Goal: Transaction & Acquisition: Purchase product/service

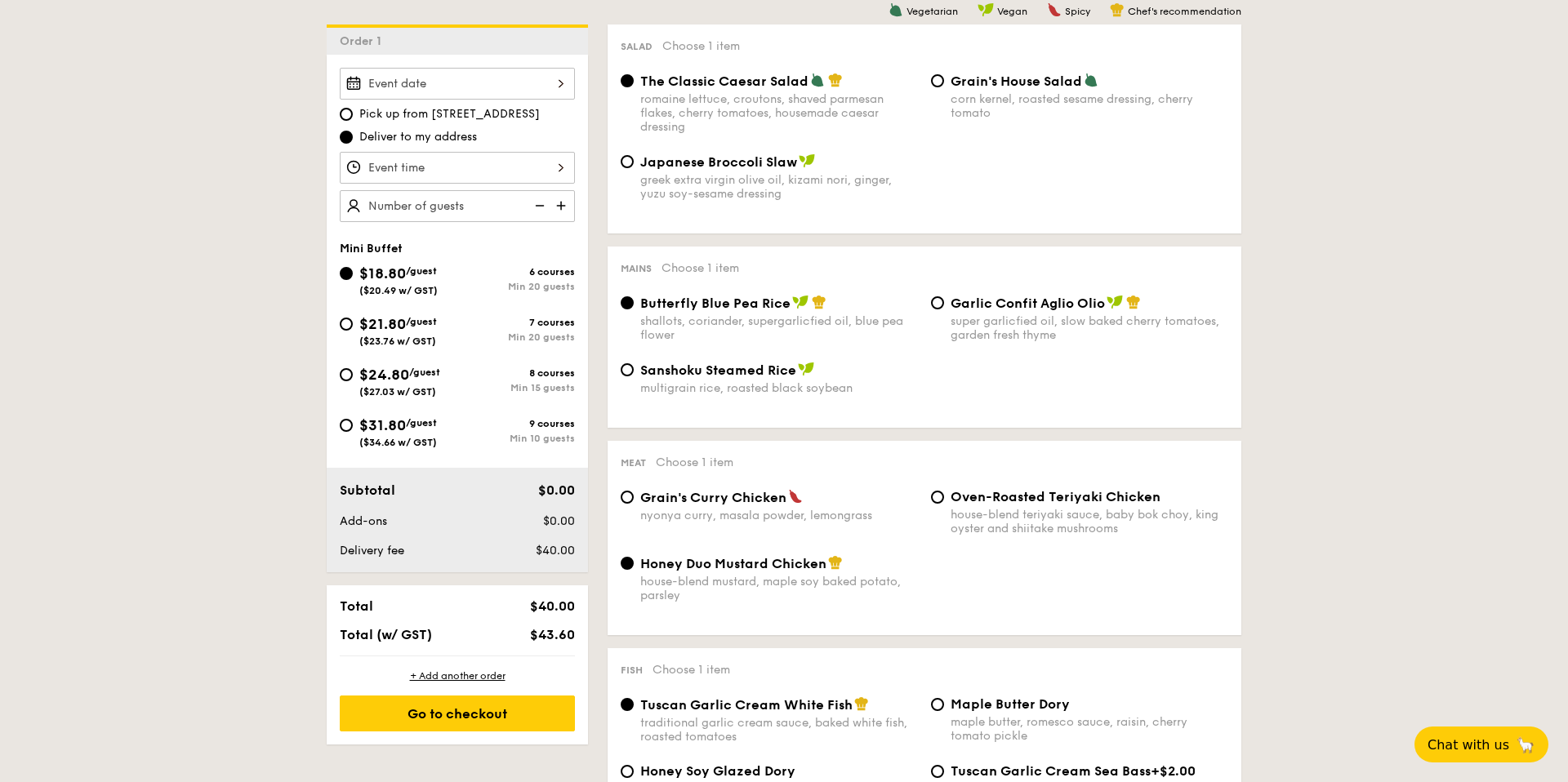
scroll to position [437, 0]
click at [383, 263] on span "$18.80" at bounding box center [383, 272] width 47 height 18
click at [353, 266] on input "$18.80 /guest ($20.49 w/ GST) 6 courses Min 20 guests" at bounding box center [346, 272] width 13 height 13
click at [405, 333] on div "$21.80 /guest ($23.76 w/ GST)" at bounding box center [398, 328] width 78 height 34
click at [353, 329] on input "$21.80 /guest ($23.76 w/ GST) 7 courses Min 20 guests" at bounding box center [346, 322] width 13 height 13
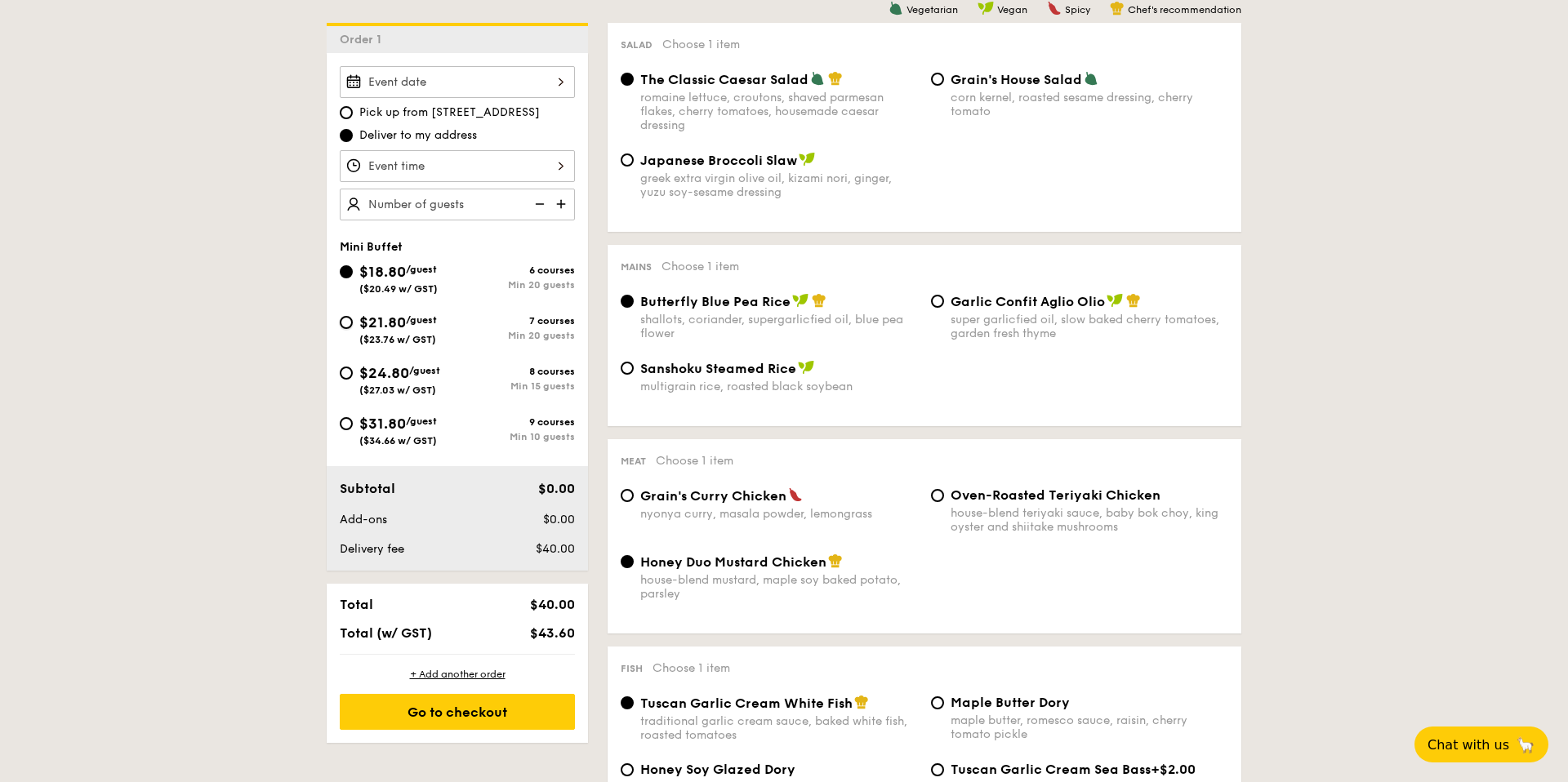
radio input "true"
radio input "false"
radio input "true"
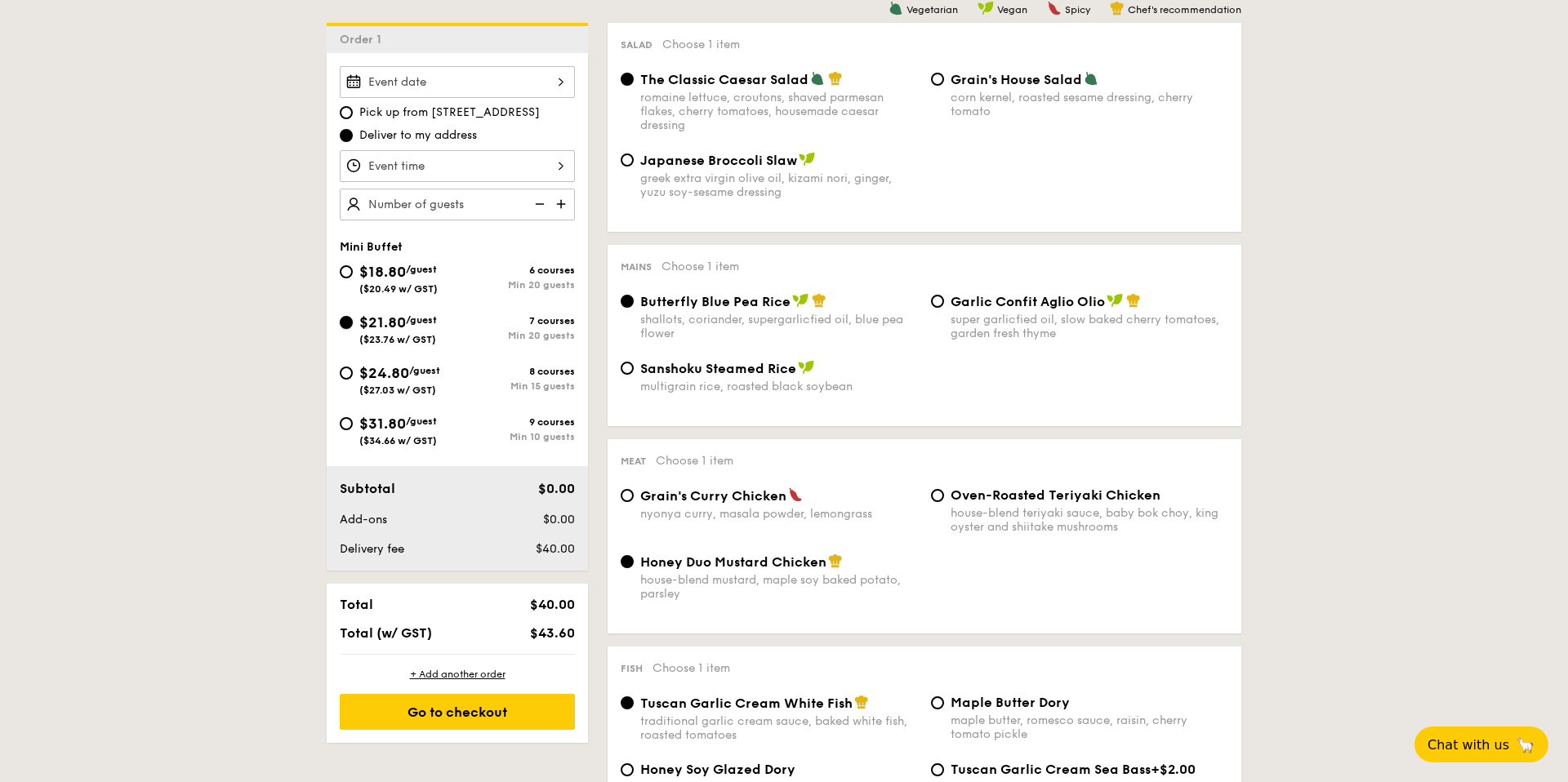
radio input "true"
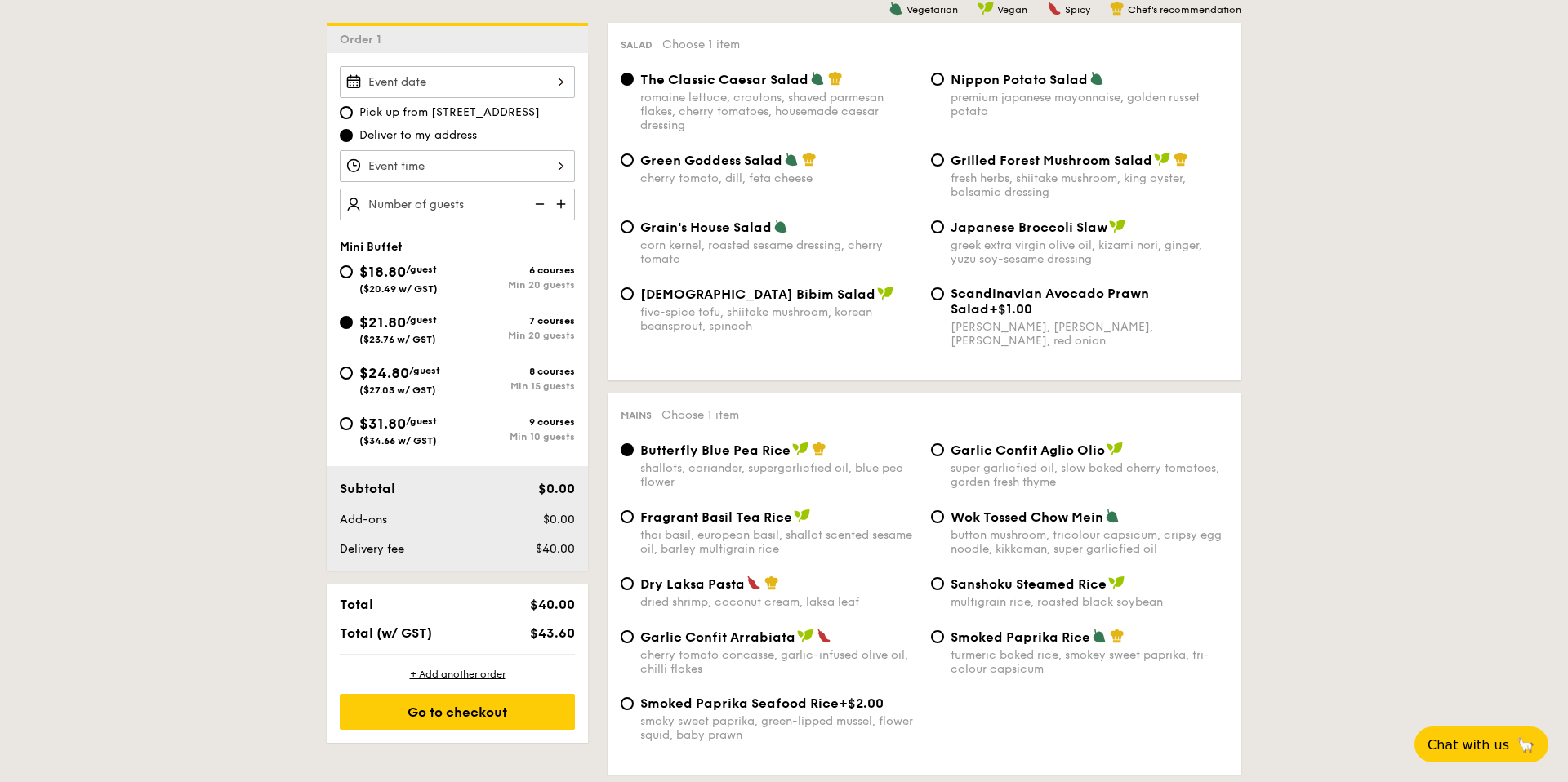
click at [372, 285] on span "($20.49 w/ GST)" at bounding box center [398, 289] width 78 height 11
click at [353, 279] on input "$18.80 /guest ($20.49 w/ GST) 6 courses Min 20 guests" at bounding box center [346, 272] width 13 height 13
radio input "true"
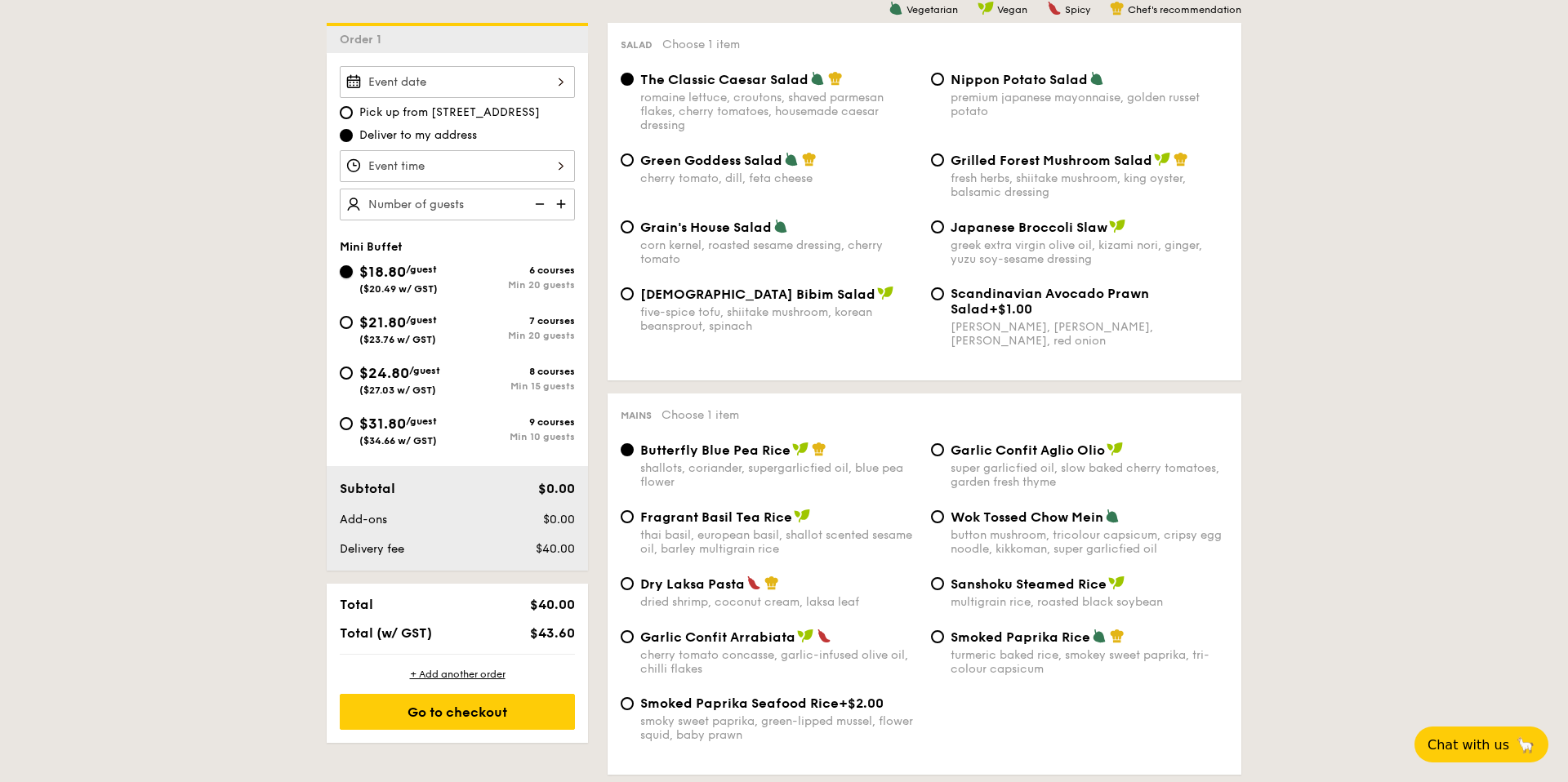
radio input "true"
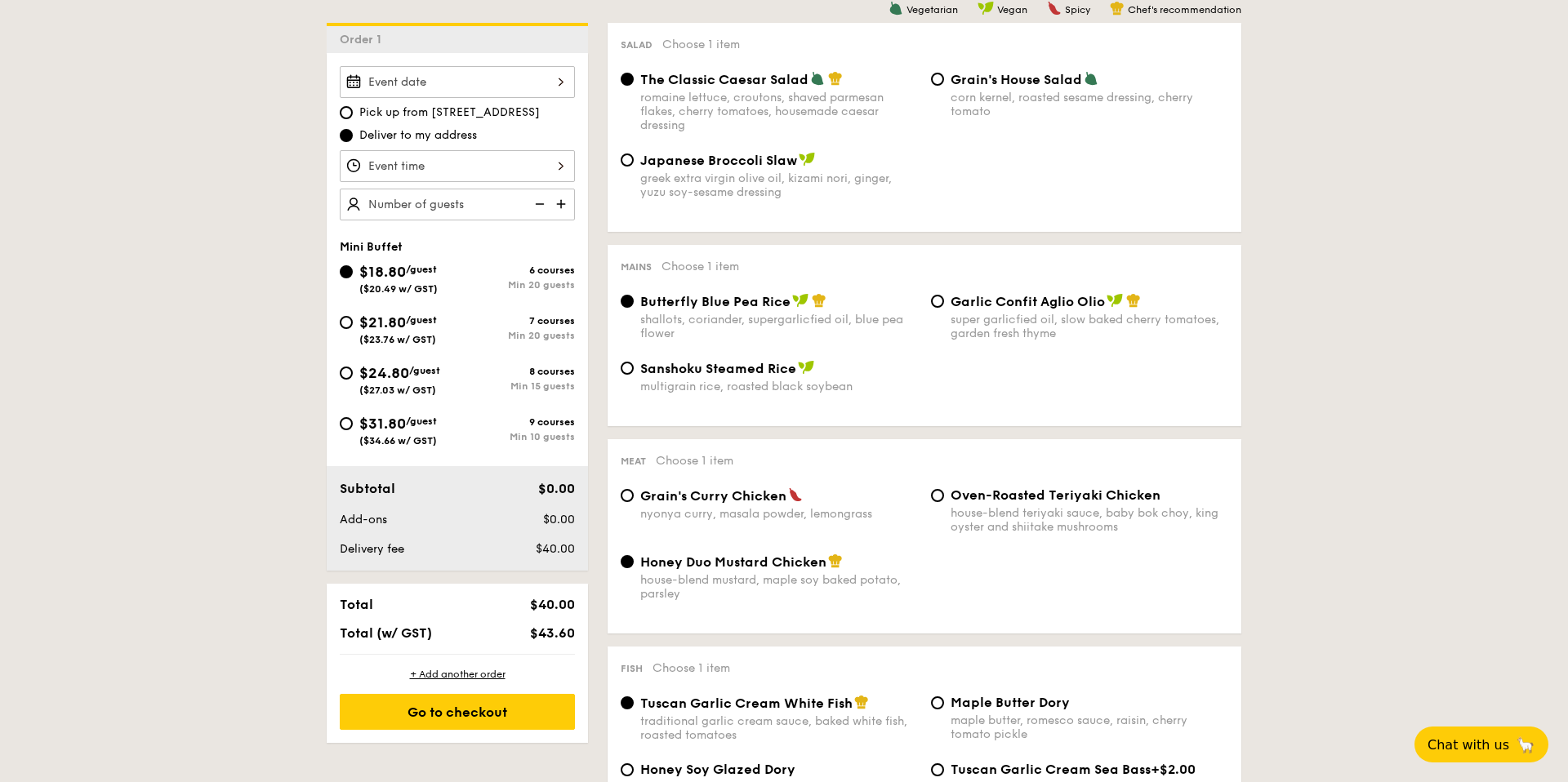
click at [392, 312] on div "$21.80 /guest ($23.76 w/ GST)" at bounding box center [398, 328] width 78 height 34
click at [353, 316] on input "$21.80 /guest ($23.76 w/ GST) 7 courses Min 20 guests" at bounding box center [346, 322] width 13 height 13
radio input "true"
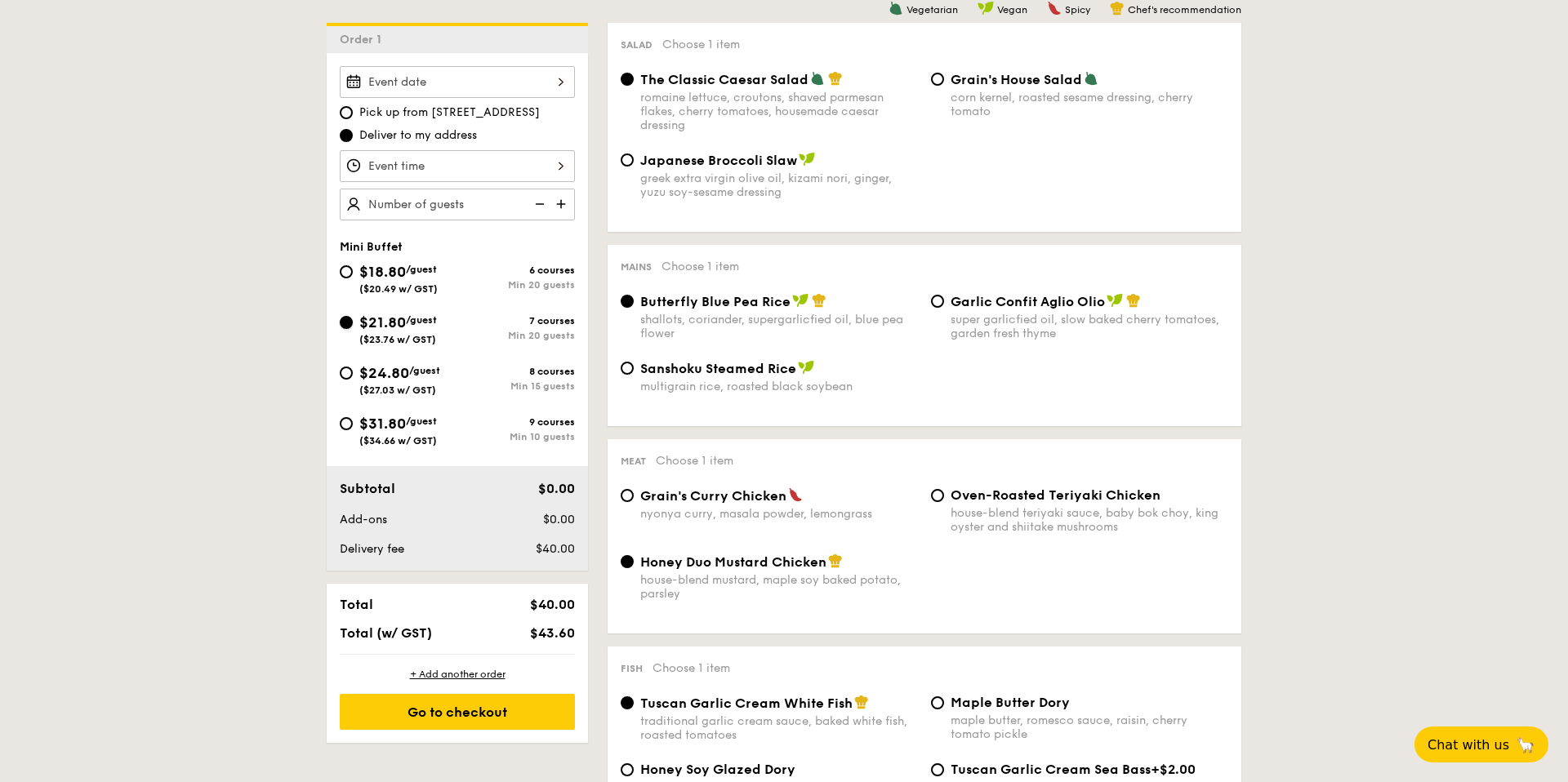
radio input "false"
radio input "true"
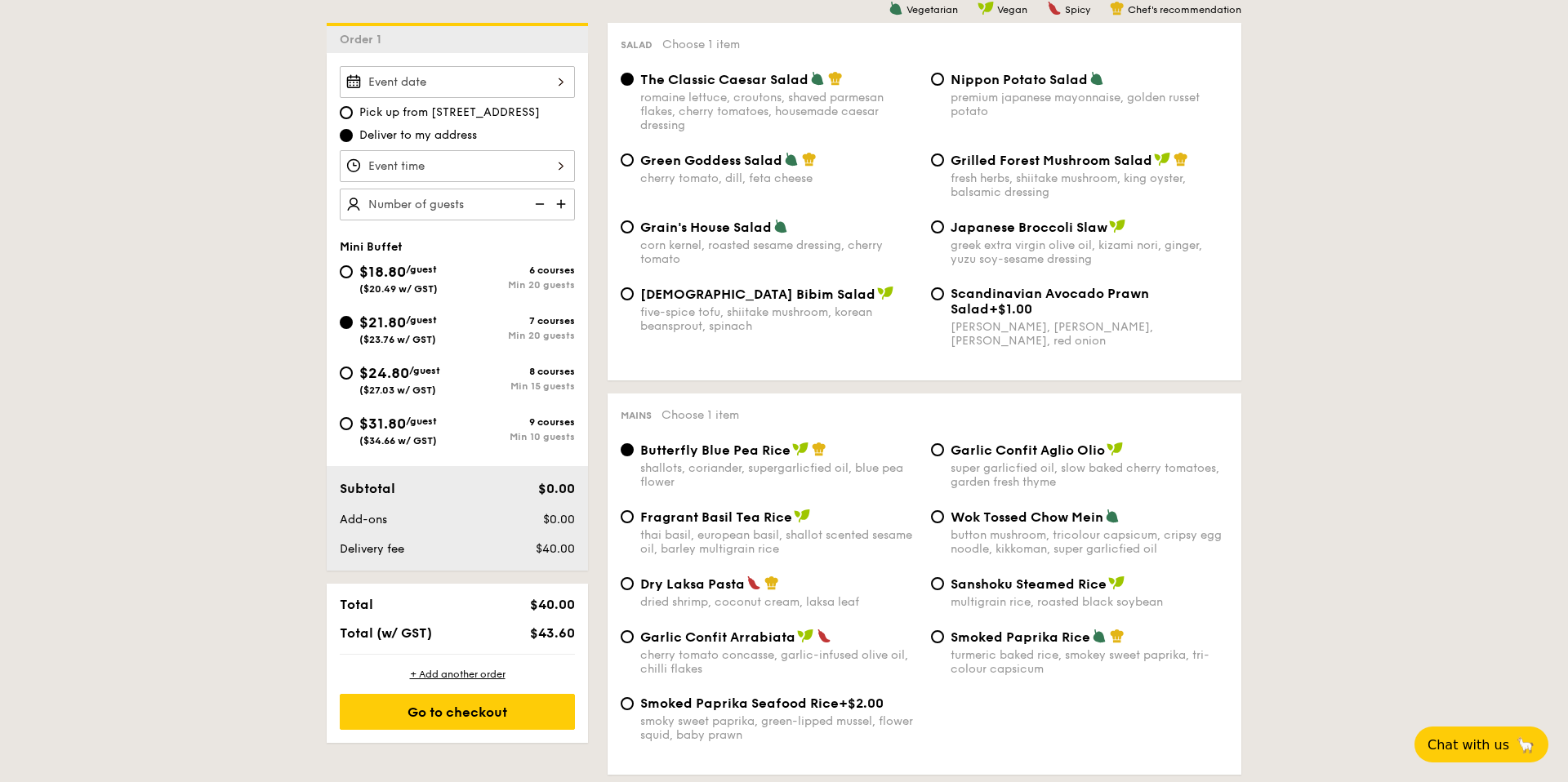
click at [1002, 159] on span "Grilled Forest Mushroom Salad" at bounding box center [1052, 161] width 202 height 16
click at [944, 159] on input "Grilled Forest Mushroom Salad fresh herbs, shiitake mushroom, king oyster, bals…" at bounding box center [937, 160] width 13 height 13
radio input "true"
click at [966, 235] on span "Japanese Broccoli Slaw" at bounding box center [1029, 228] width 157 height 16
click at [944, 234] on input "Japanese Broccoli Slaw greek extra virgin olive oil, kizami [PERSON_NAME], yuzu…" at bounding box center [937, 227] width 13 height 13
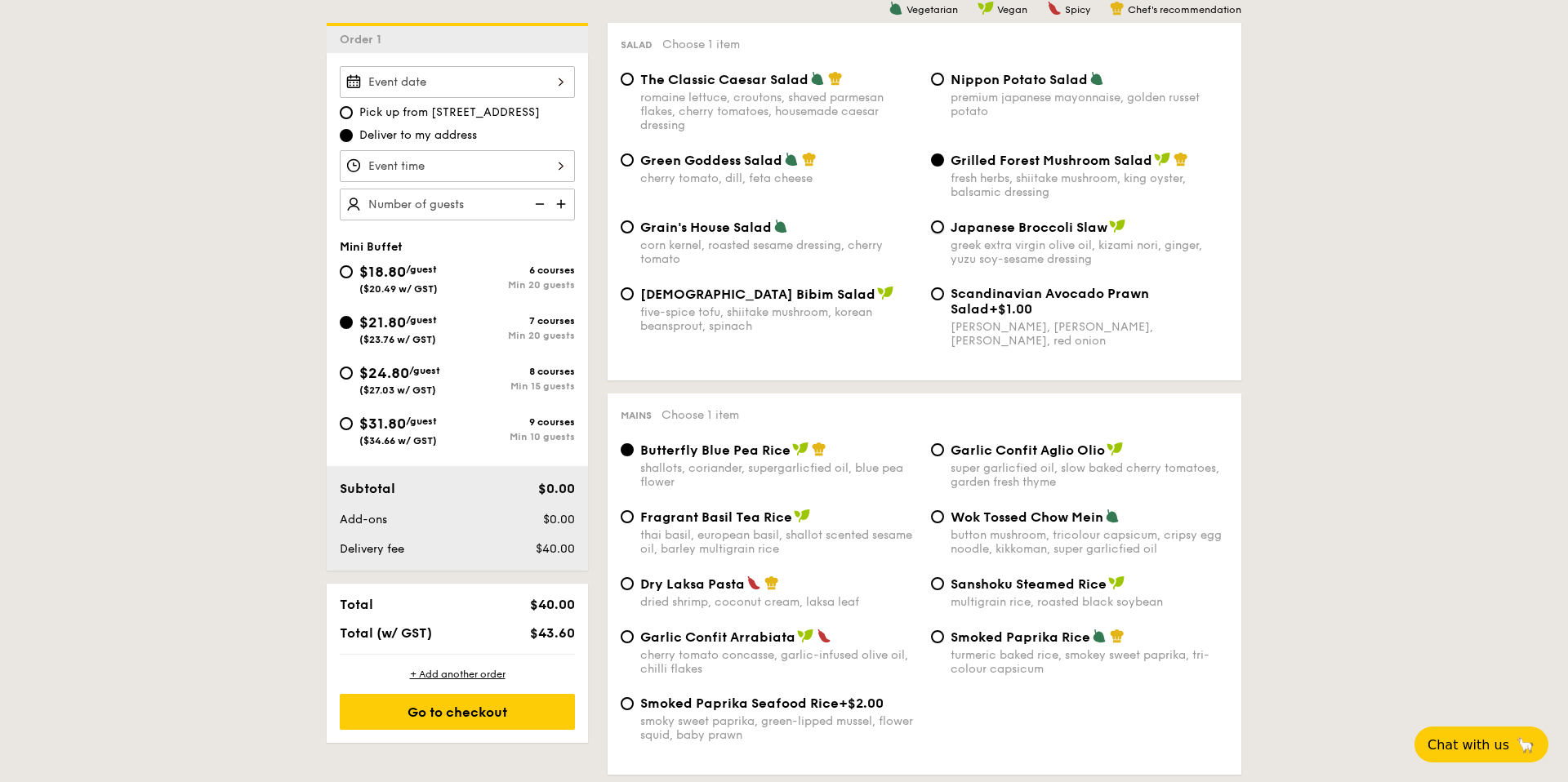
radio input "true"
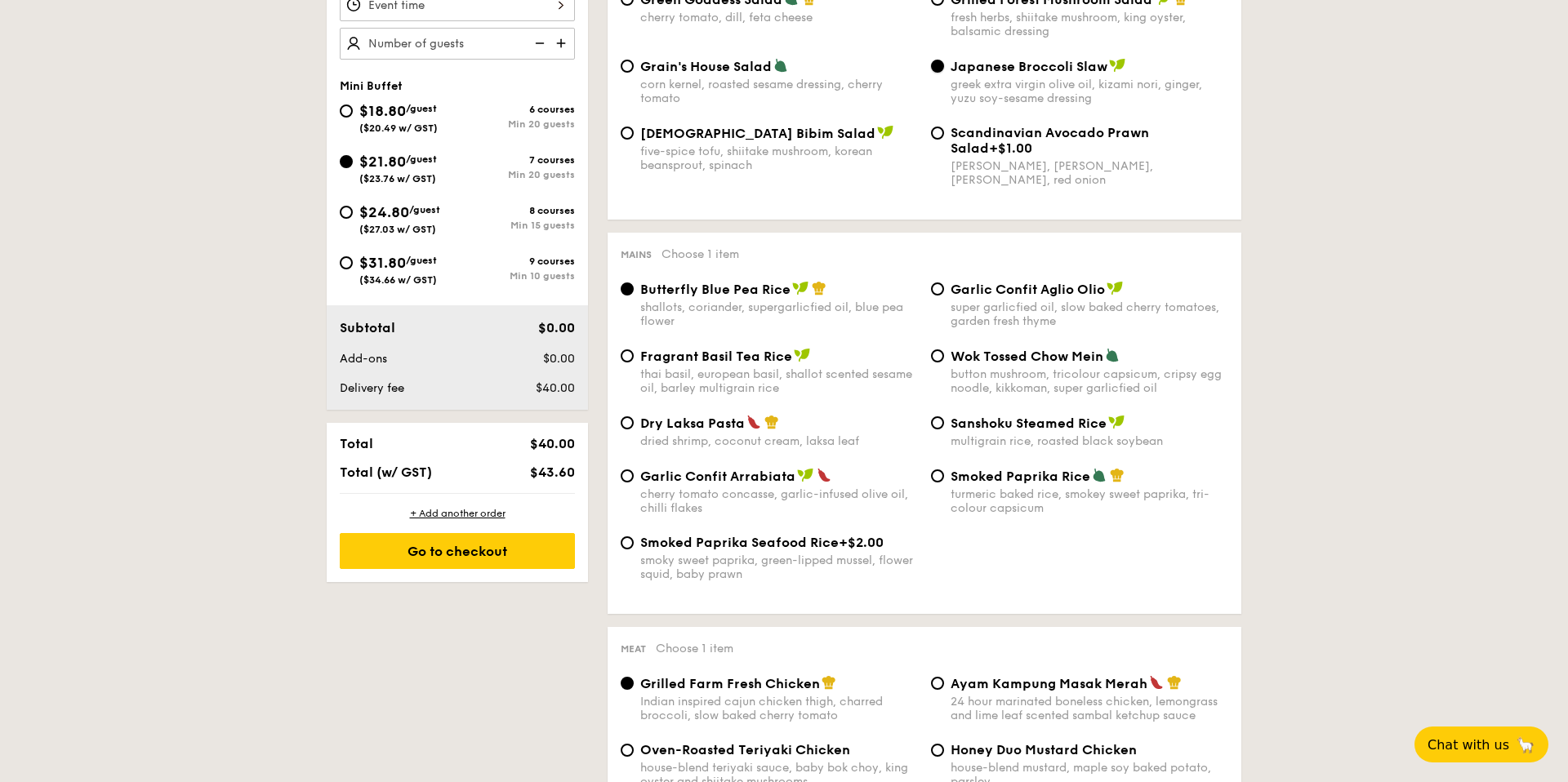
scroll to position [599, 0]
click at [708, 376] on div "thai basil, european basil, shallot scented sesame oil, barley multigrain rice" at bounding box center [779, 381] width 278 height 28
click at [633, 362] on input "Fragrant Basil Tea Rice thai basil, european basil, shallot scented sesame oil,…" at bounding box center [626, 355] width 13 height 13
radio input "true"
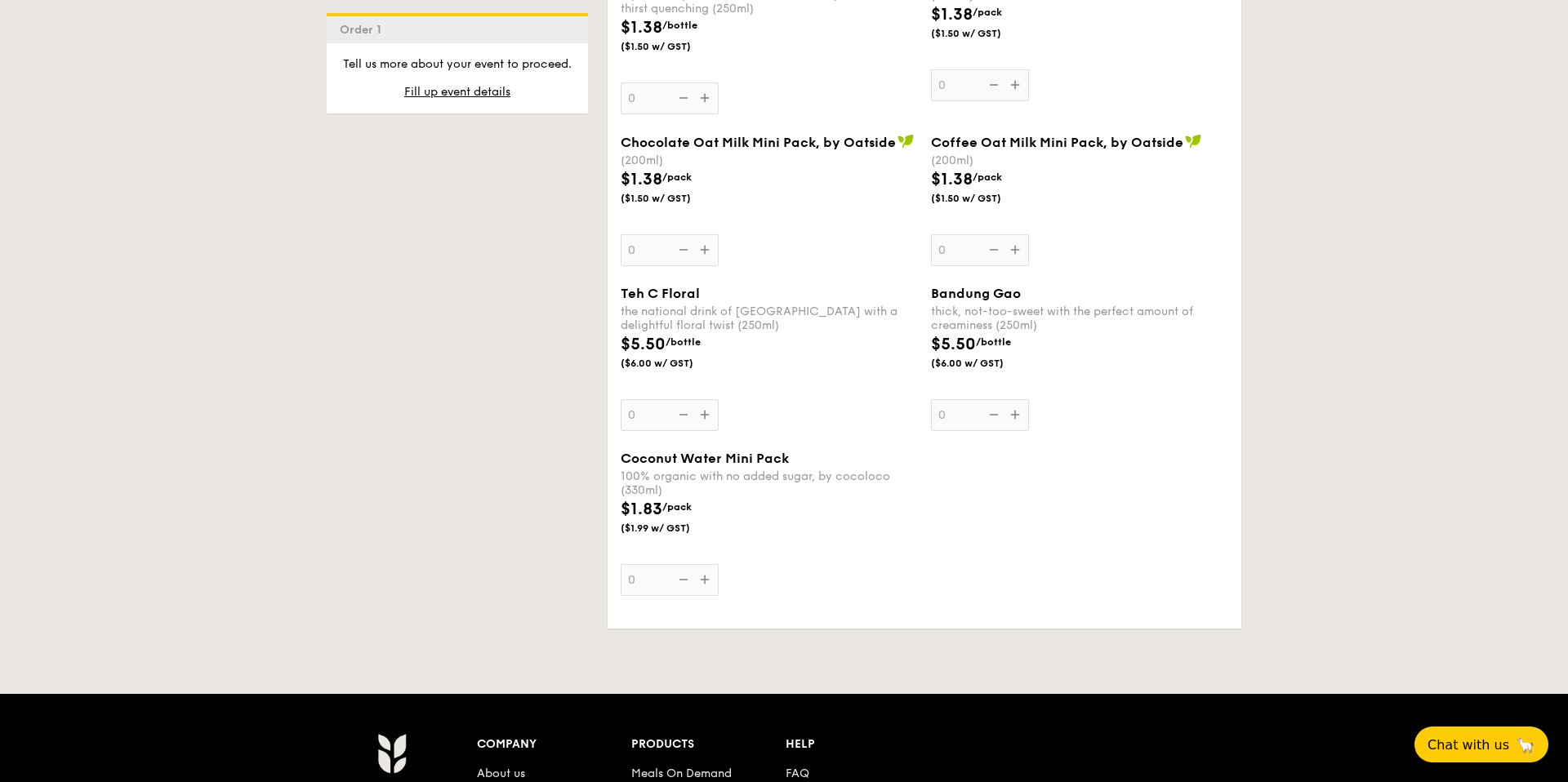
scroll to position [4425, 0]
